Goal: Transaction & Acquisition: Purchase product/service

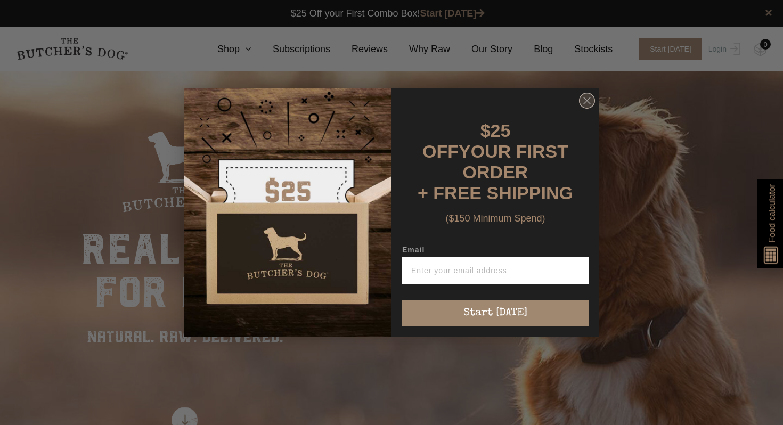
click at [591, 108] on circle "Close dialog" at bounding box center [587, 100] width 15 height 15
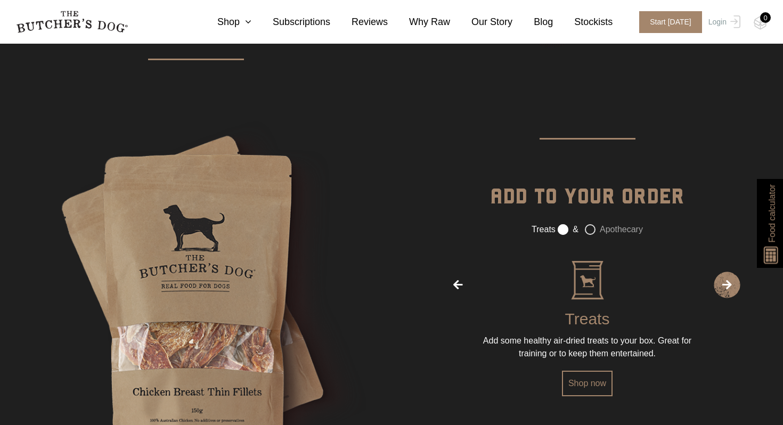
scroll to position [1749, 0]
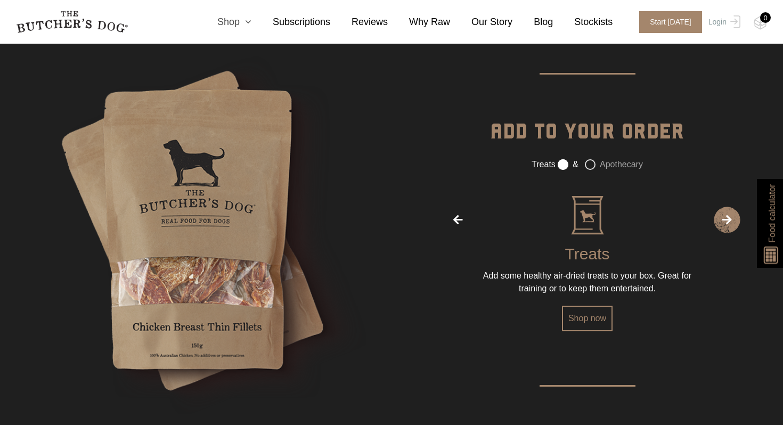
click at [238, 25] on link "Shop" at bounding box center [223, 22] width 55 height 14
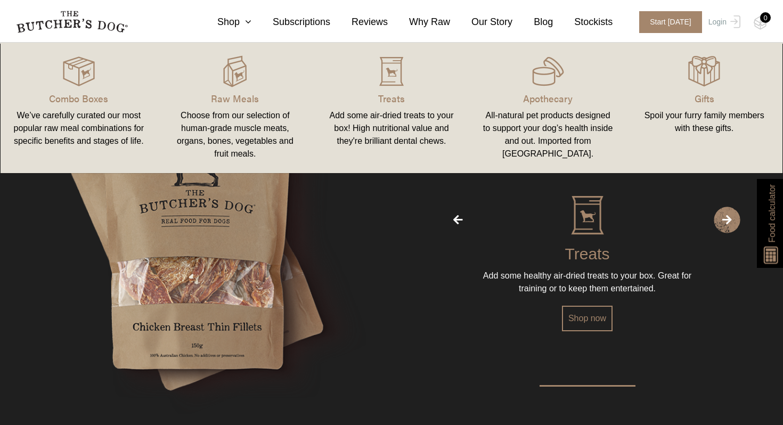
click at [67, 89] on link "Combo Boxes We’ve carefully curated our most popular raw meal combinations for …" at bounding box center [79, 107] width 157 height 109
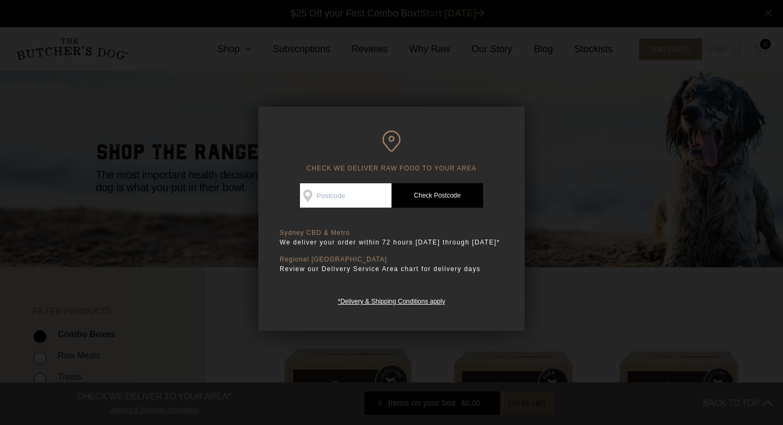
scroll to position [1, 0]
click at [357, 198] on input "Check Availability At" at bounding box center [346, 195] width 92 height 25
type input "2107"
click at [440, 191] on link "Check Postcode" at bounding box center [438, 195] width 92 height 25
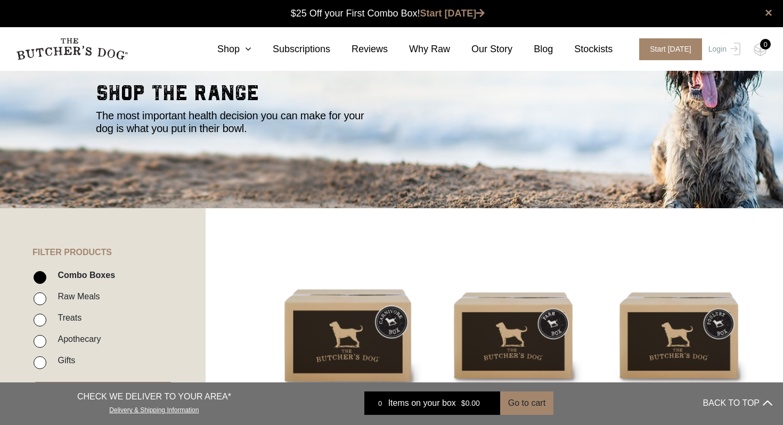
scroll to position [0, 0]
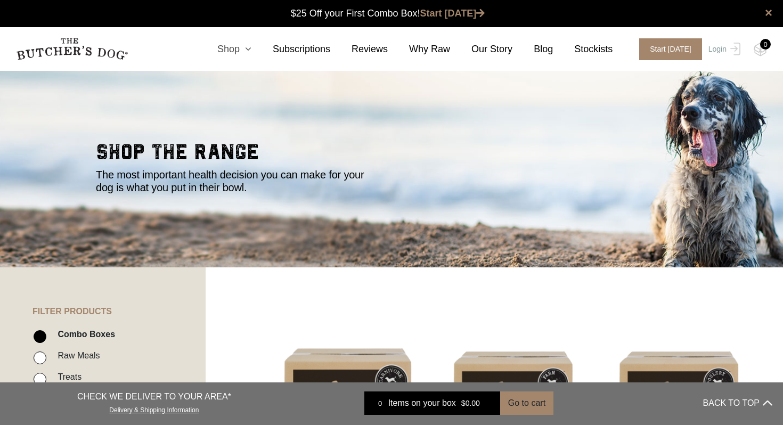
click at [238, 48] on link "Shop" at bounding box center [223, 49] width 55 height 14
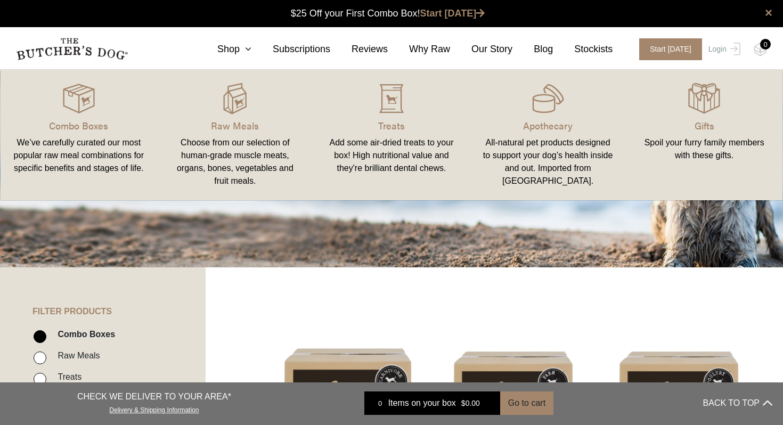
click at [231, 115] on link "Raw Meals Choose from our selection of human-grade muscle meats, organs, bones,…" at bounding box center [235, 134] width 157 height 109
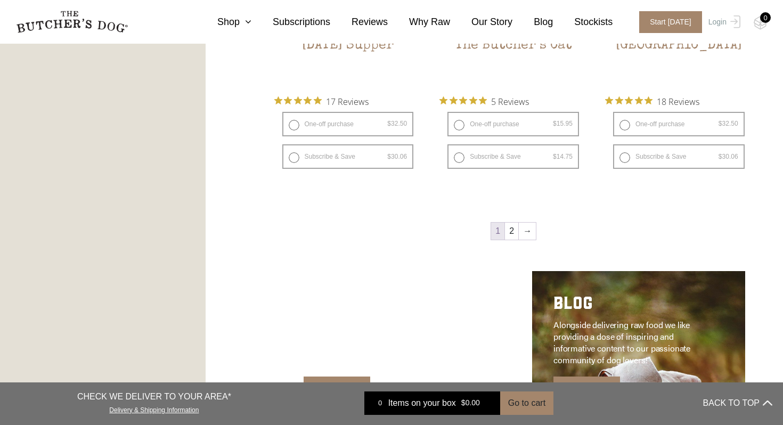
scroll to position [1423, 0]
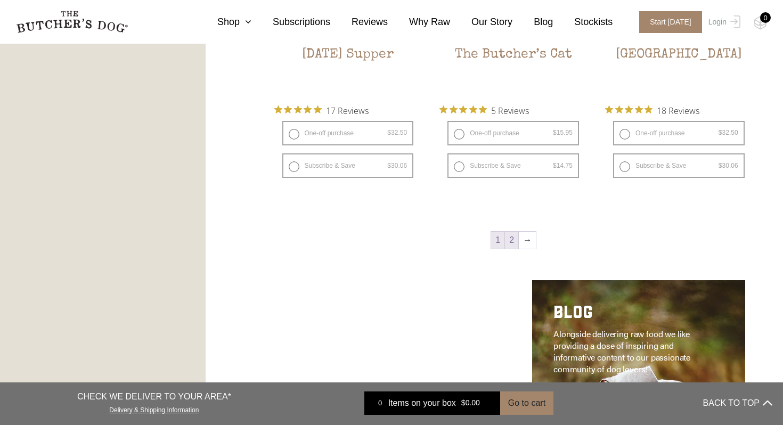
click at [516, 240] on link "2" at bounding box center [511, 240] width 13 height 17
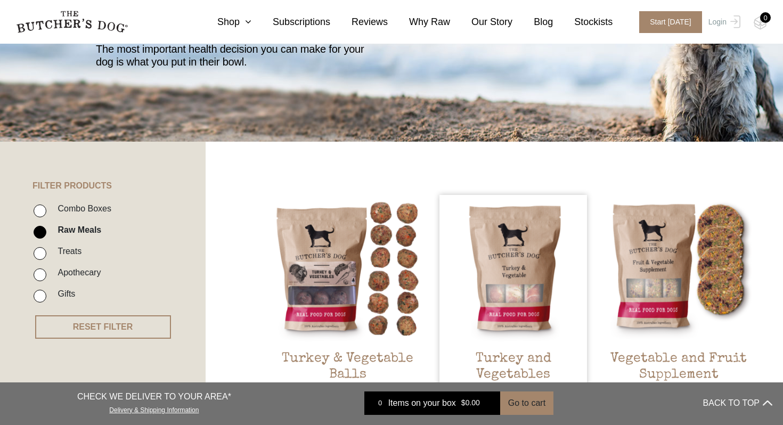
scroll to position [180, 0]
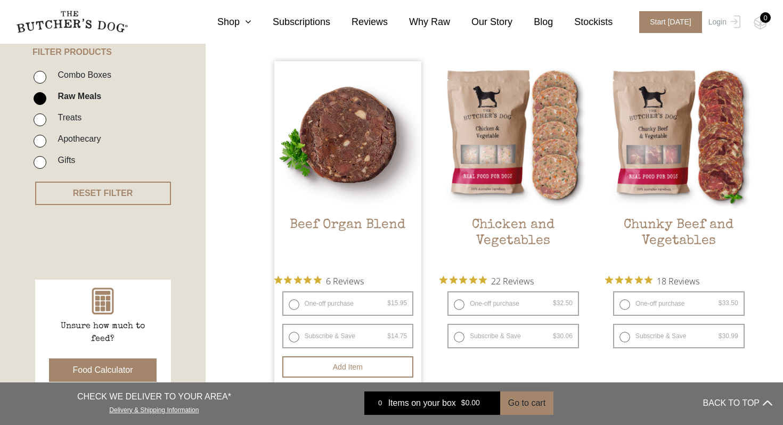
scroll to position [259, 0]
click at [360, 162] on img at bounding box center [348, 136] width 148 height 148
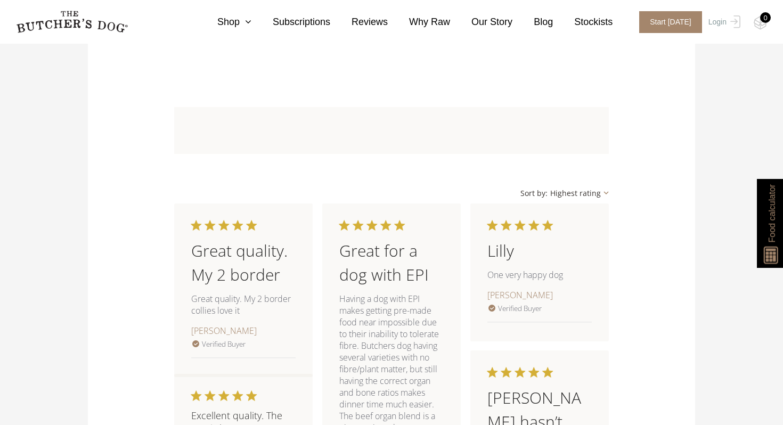
scroll to position [907, 0]
